Goal: Task Accomplishment & Management: Use online tool/utility

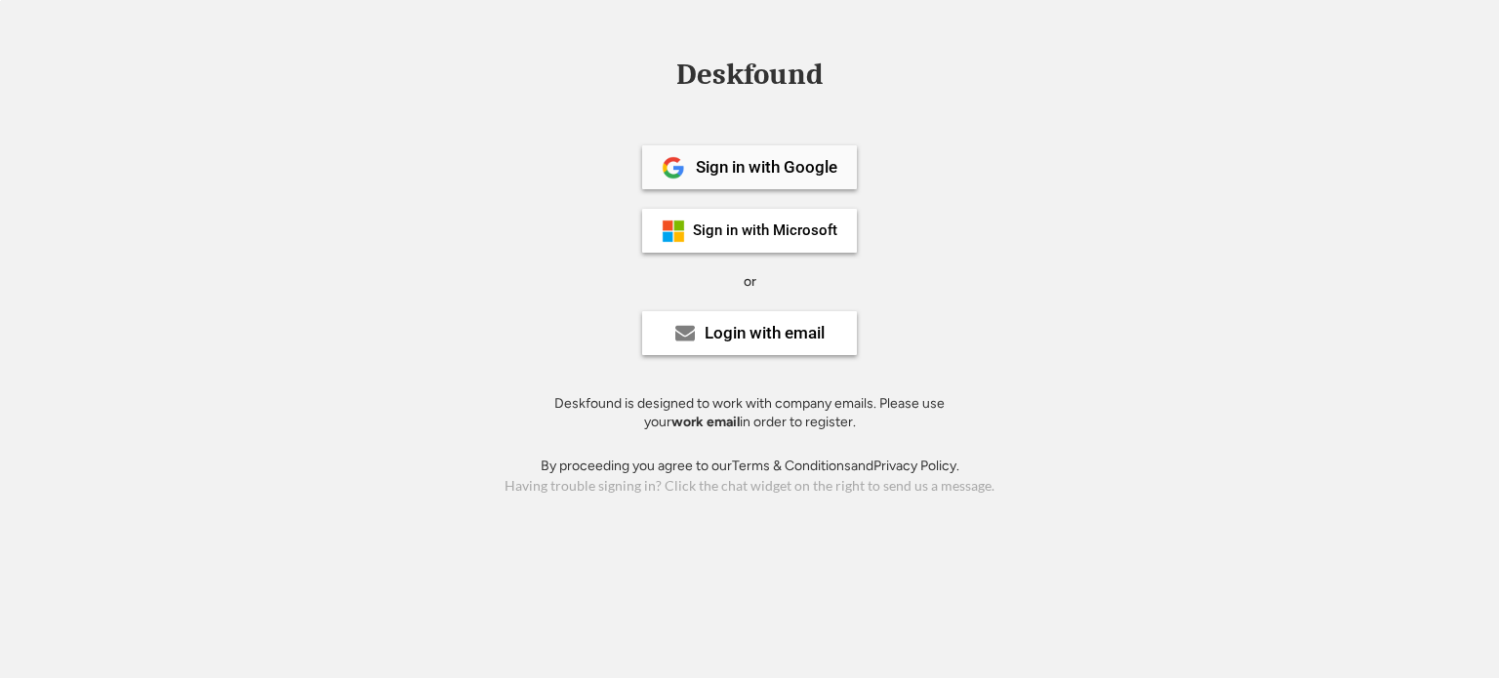
click at [759, 162] on div "Sign in with Google" at bounding box center [767, 167] width 142 height 17
click at [797, 226] on div "Sign in with Microsoft" at bounding box center [765, 231] width 144 height 15
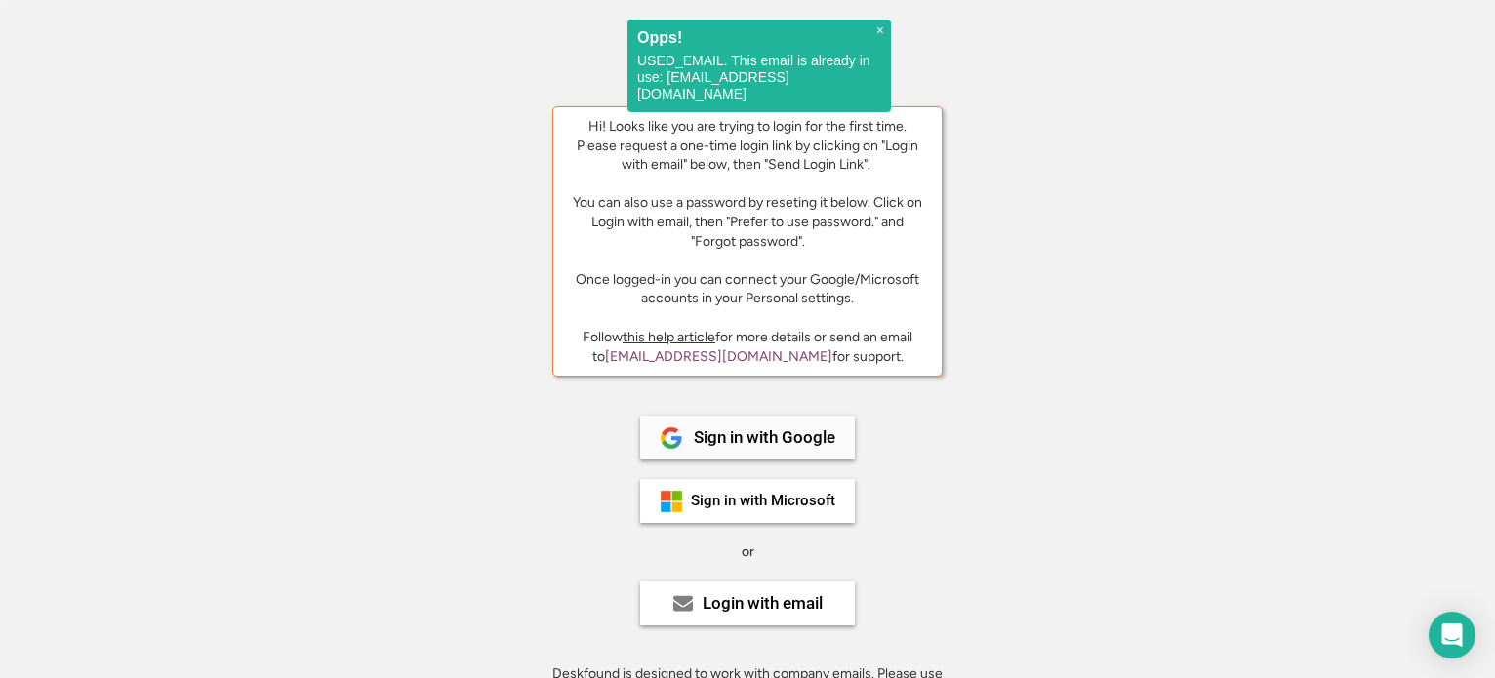
click at [804, 445] on div "Sign in with Google" at bounding box center [765, 438] width 142 height 17
